Goal: Task Accomplishment & Management: Manage account settings

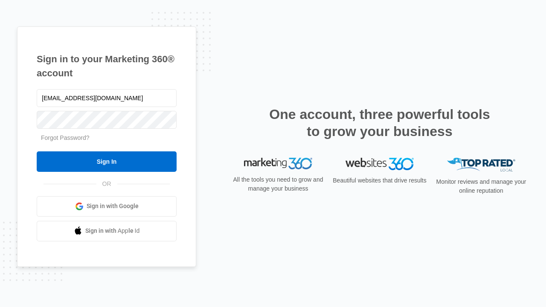
type input "[EMAIL_ADDRESS][DOMAIN_NAME]"
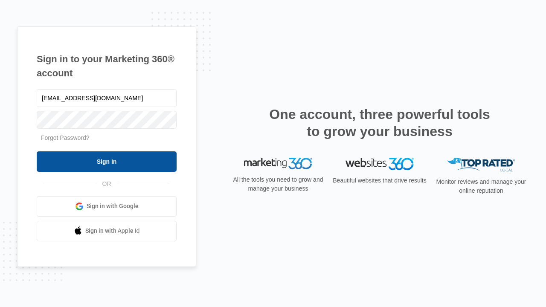
click at [107, 161] on input "Sign In" at bounding box center [107, 161] width 140 height 20
